Goal: Task Accomplishment & Management: Complete application form

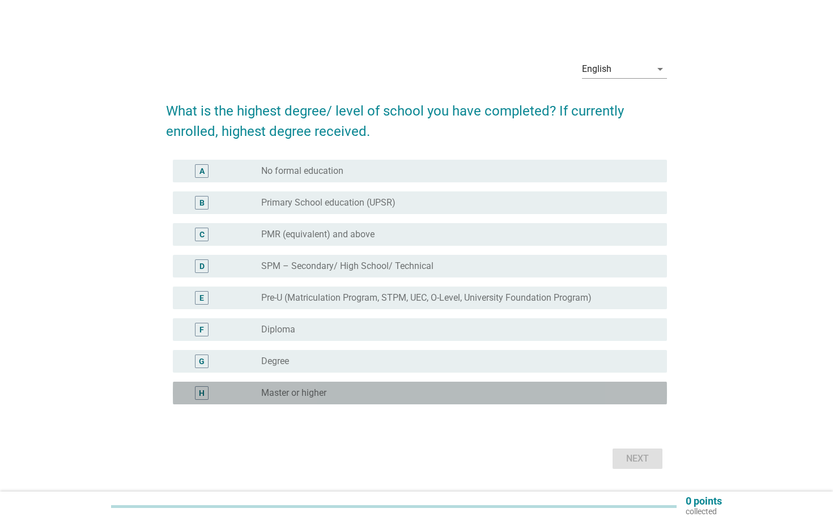
click at [310, 388] on label "Master or higher" at bounding box center [293, 393] width 65 height 11
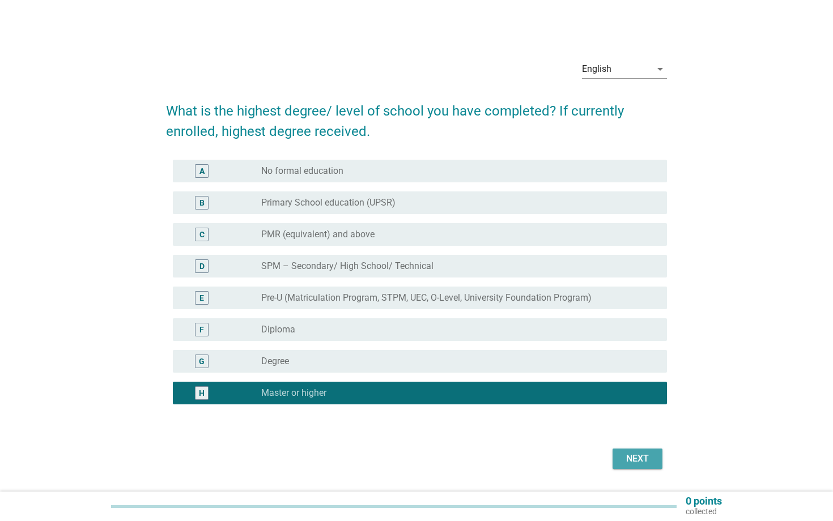
click at [631, 456] on div "Next" at bounding box center [638, 459] width 32 height 14
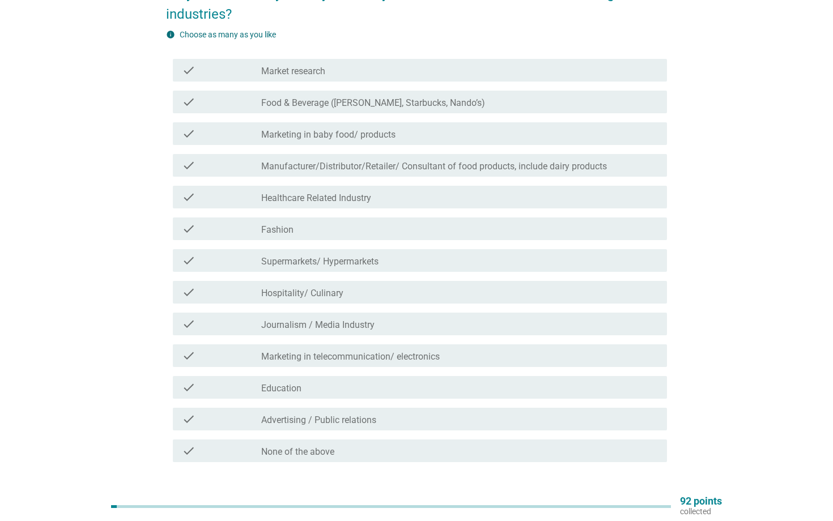
scroll to position [112, 0]
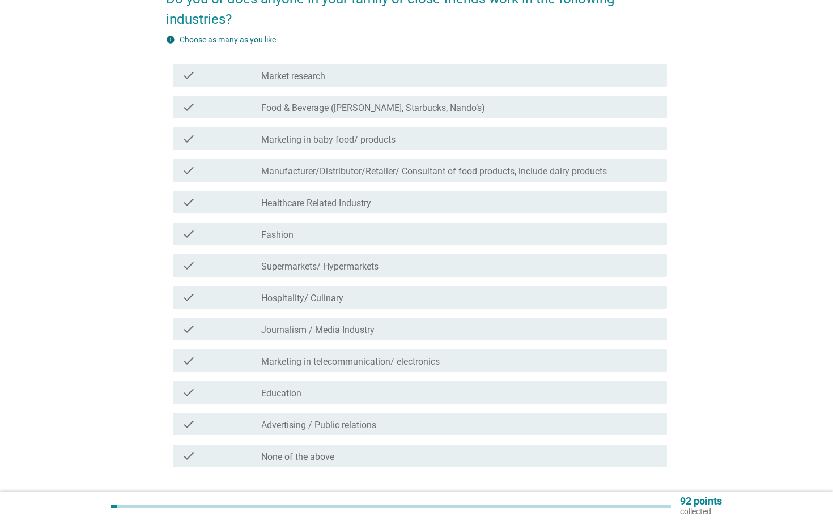
click at [326, 202] on label "Healthcare Related Industry" at bounding box center [316, 203] width 110 height 11
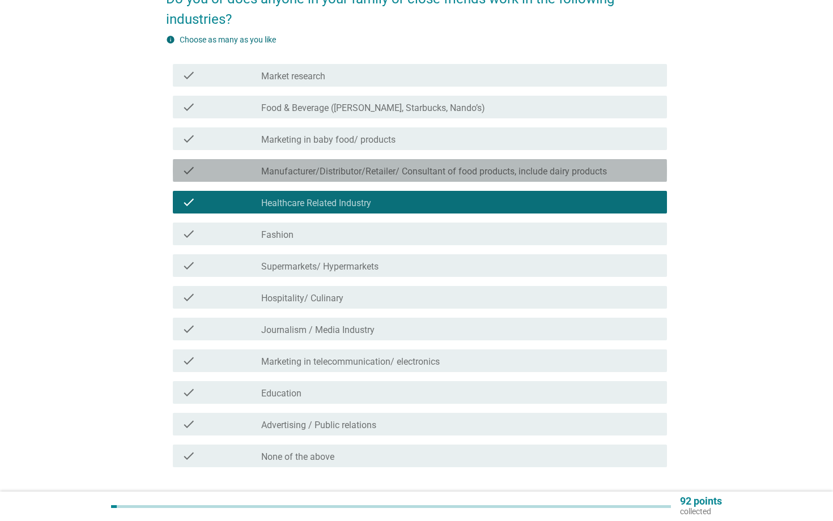
click at [315, 175] on label "Manufacturer/Distributor/Retailer/ Consultant of food products, include dairy p…" at bounding box center [434, 171] width 346 height 11
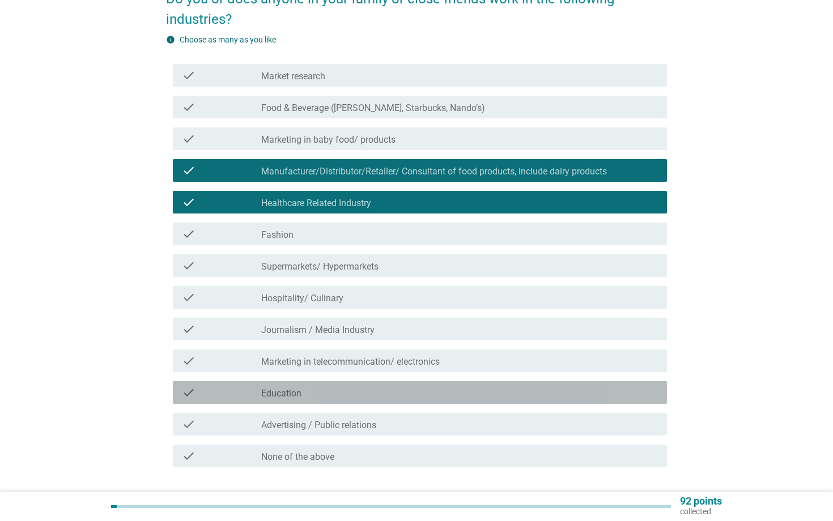
click at [335, 393] on div "check_box_outline_blank Education" at bounding box center [459, 393] width 397 height 14
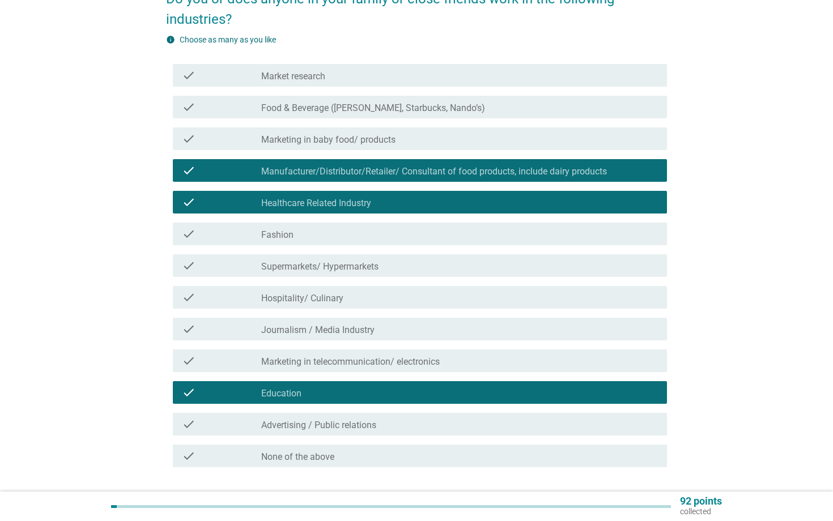
scroll to position [193, 0]
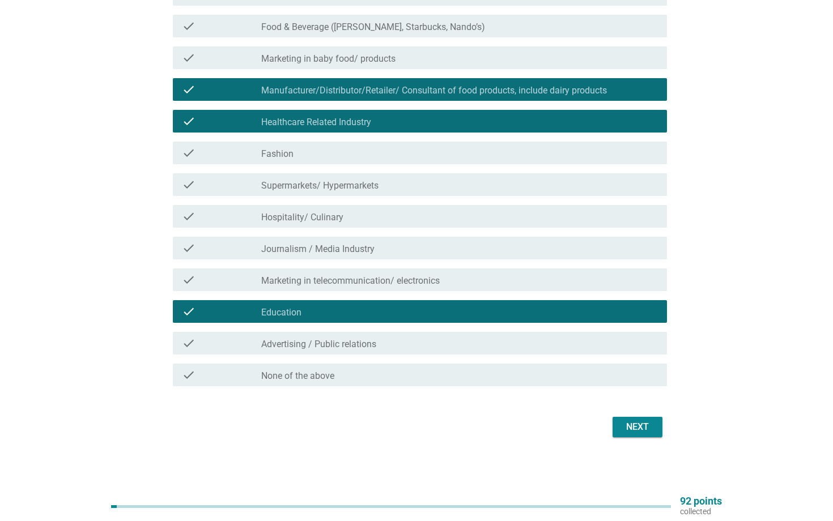
click at [642, 421] on div "Next" at bounding box center [638, 427] width 32 height 14
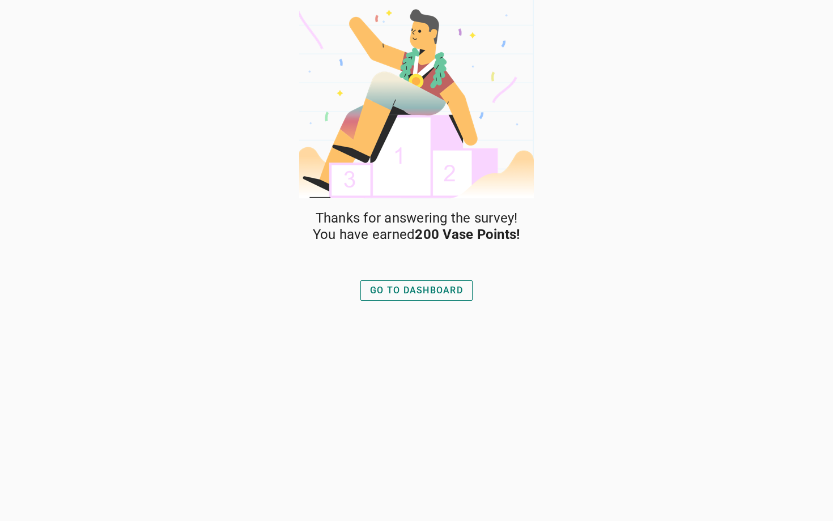
click at [448, 288] on div "GO TO DASHBOARD" at bounding box center [416, 291] width 93 height 14
